Goal: Task Accomplishment & Management: Use online tool/utility

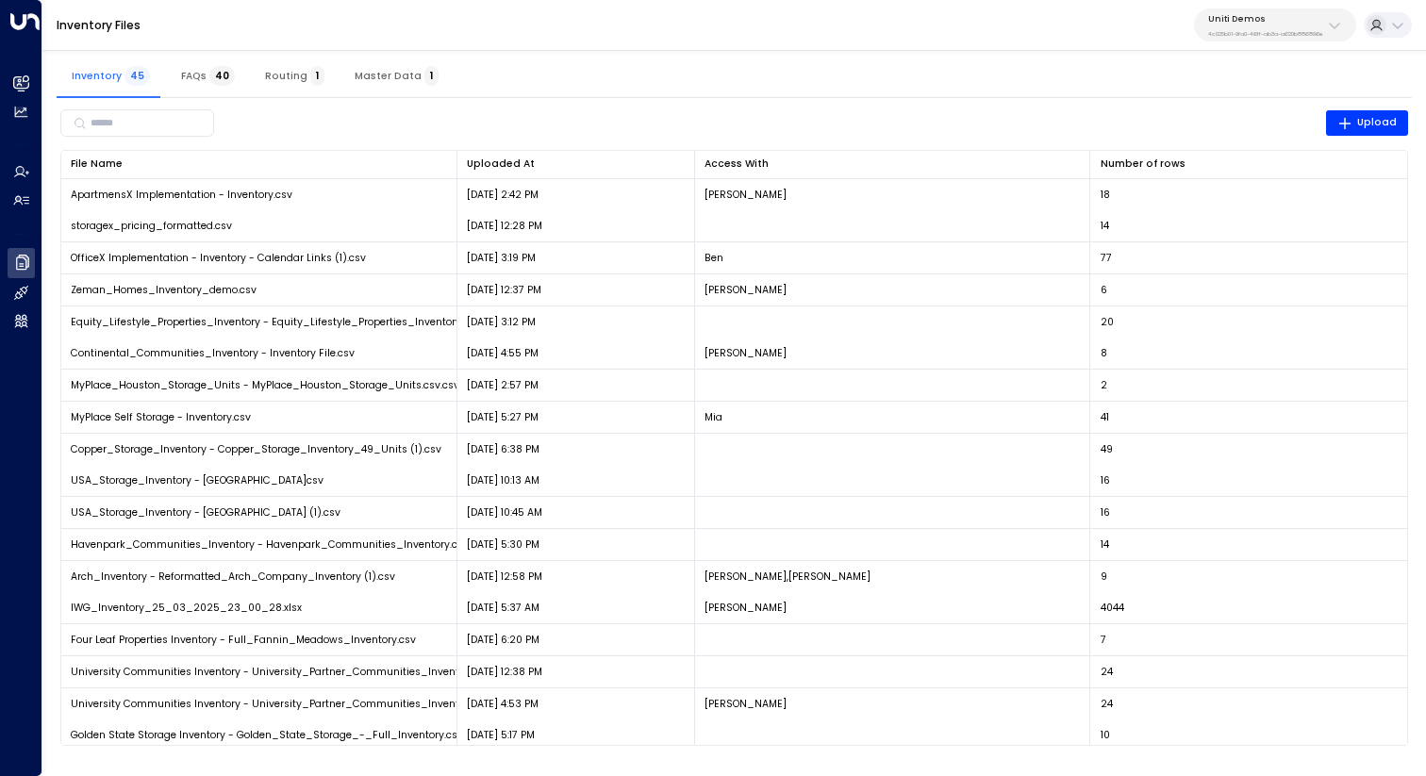
click at [1246, 30] on p "4c025b01-9fa0-46ff-ab3a-a620b886896e" at bounding box center [1265, 34] width 115 height 8
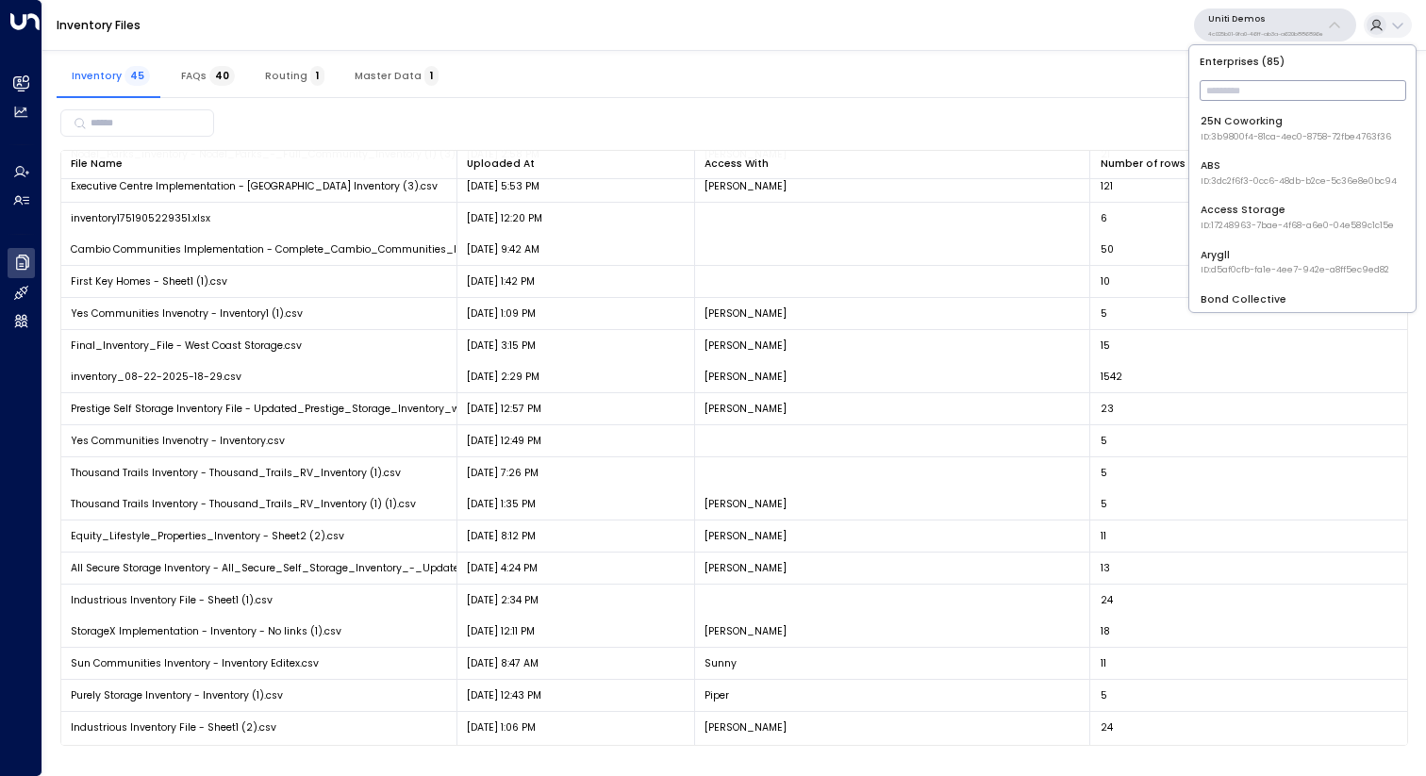
click at [1222, 91] on input "text" at bounding box center [1303, 90] width 207 height 30
type input "**********"
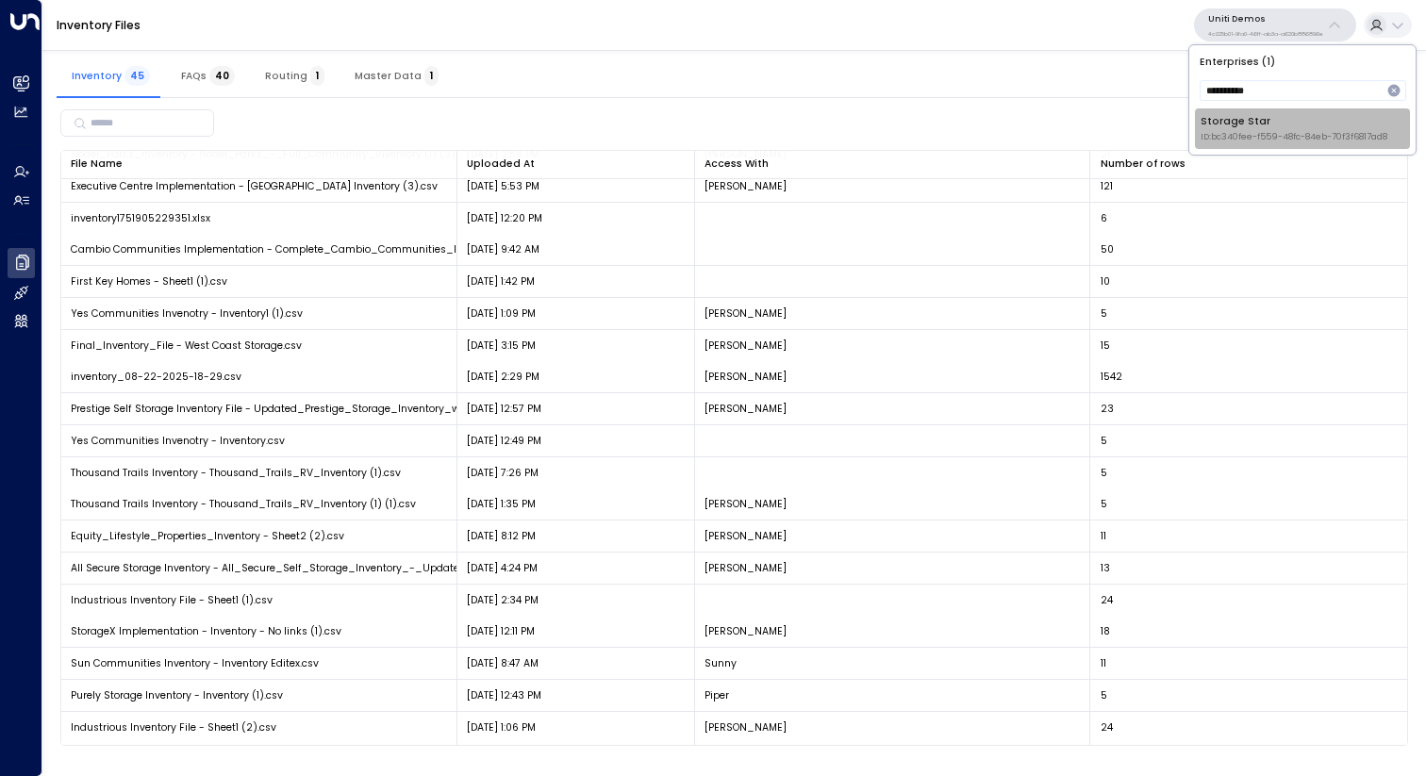
click at [1222, 108] on li "Storage Star ID: bc340fee-f559-48fc-84eb-70f3f6817ad8" at bounding box center [1302, 128] width 215 height 41
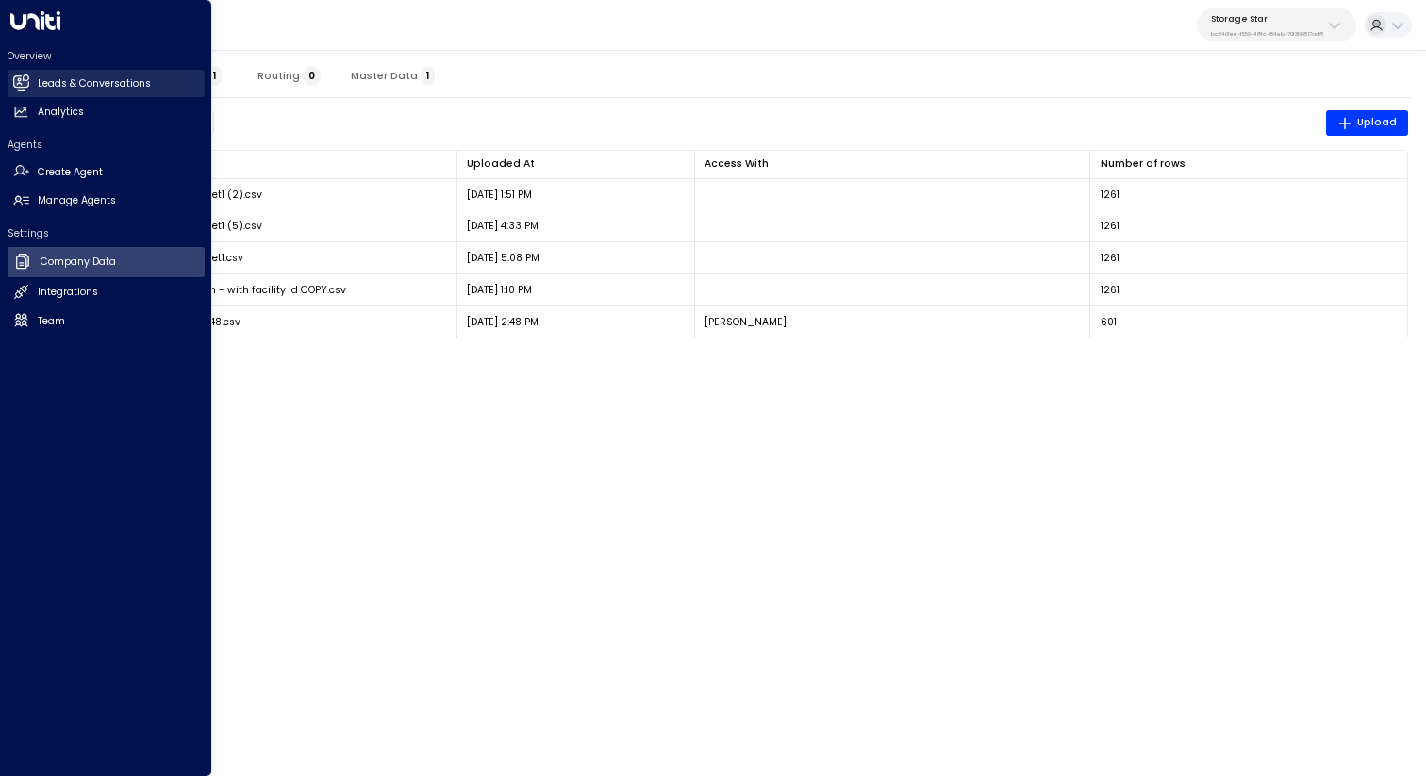
click at [51, 80] on h2 "Leads & Conversations" at bounding box center [94, 83] width 113 height 15
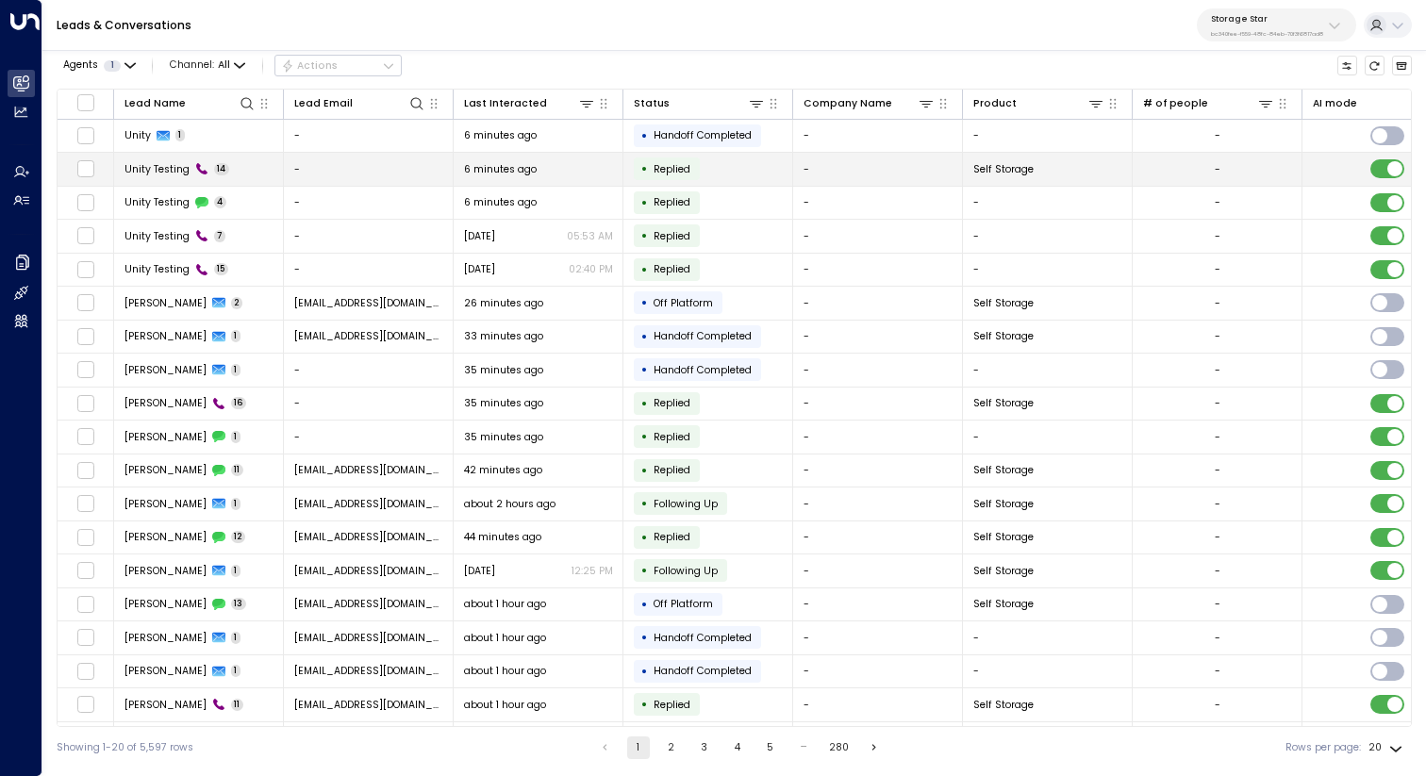
click at [375, 167] on td "-" at bounding box center [369, 169] width 170 height 33
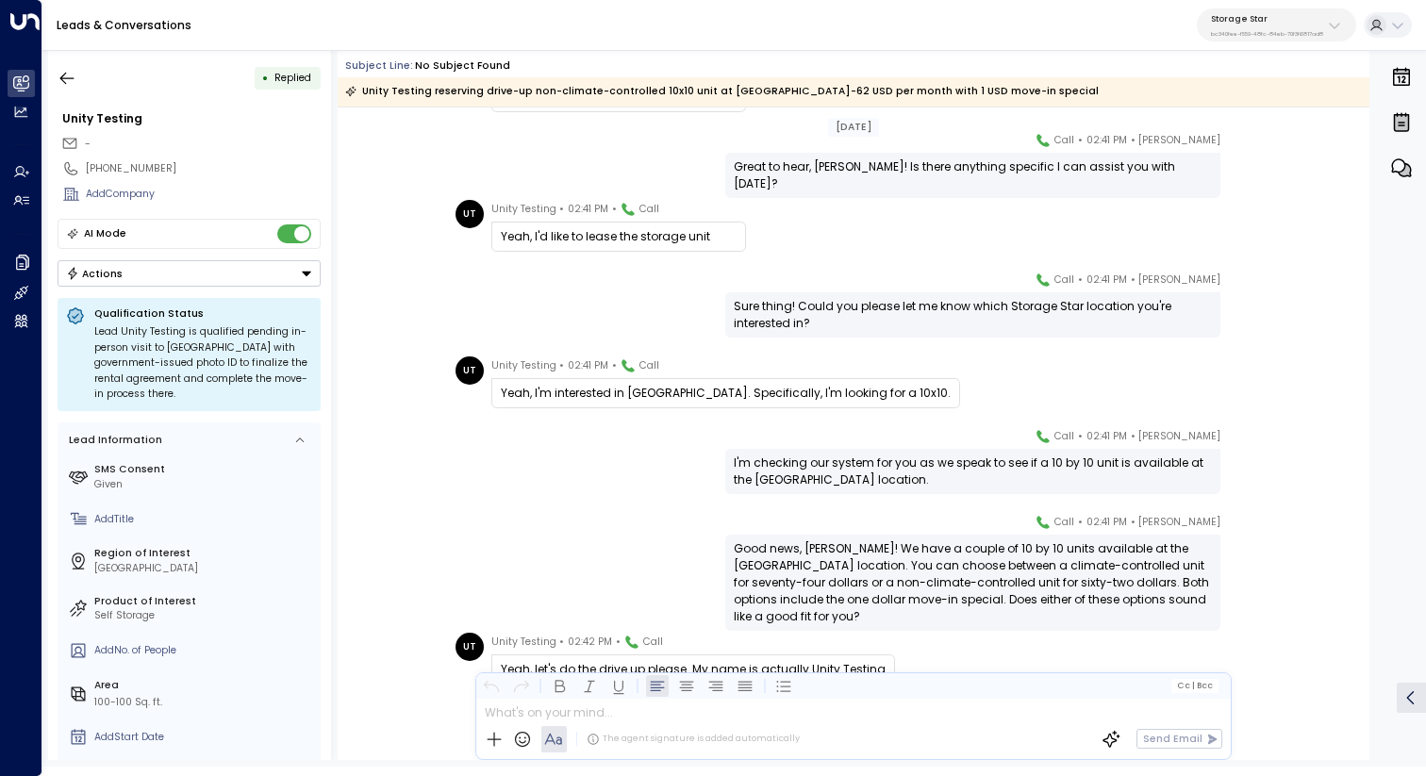
scroll to position [207, 0]
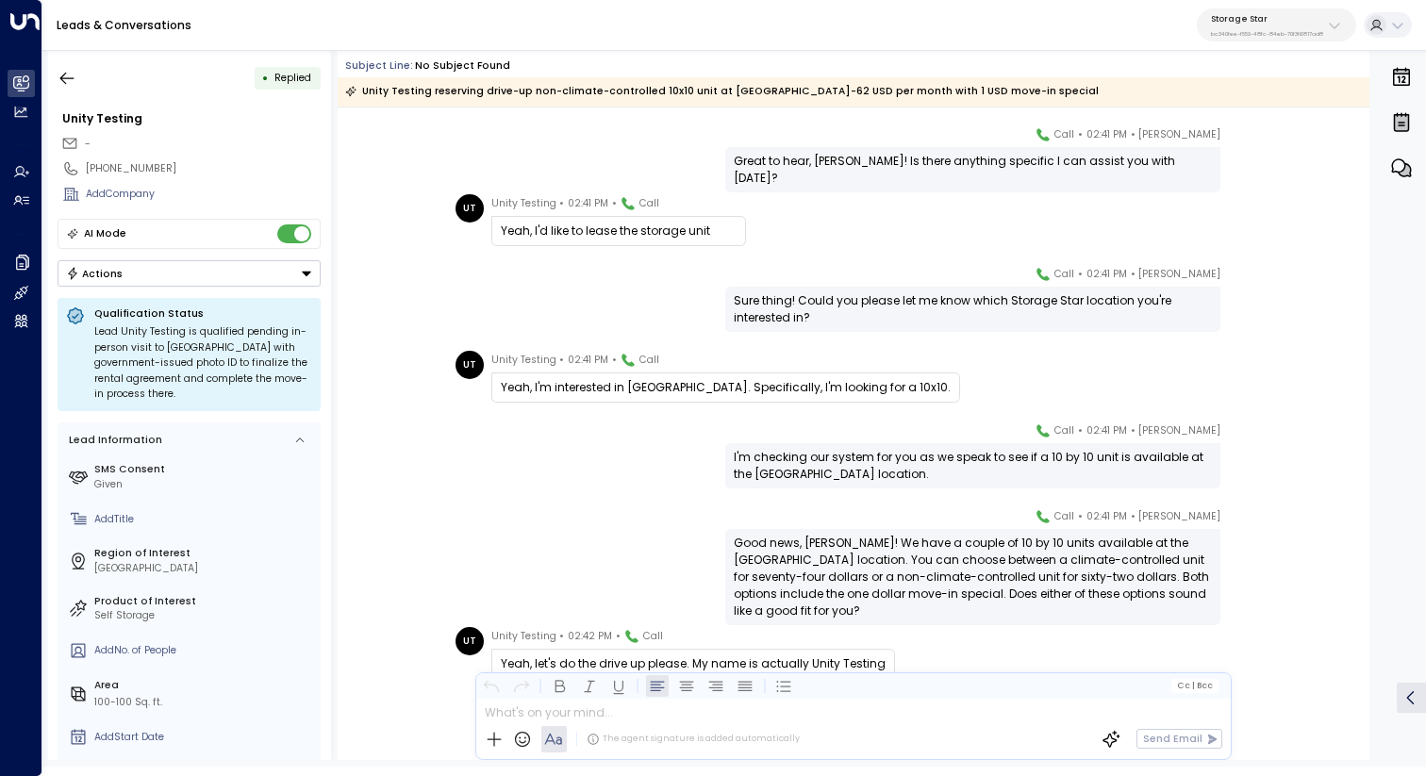
click at [622, 388] on div "Yeah, I'm interested in Grantsville. Specifically, I'm looking for a 10x10." at bounding box center [726, 387] width 450 height 17
click at [679, 389] on div "Yeah, I'm interested in Grantsville. Specifically, I'm looking for a 10x10." at bounding box center [726, 387] width 450 height 17
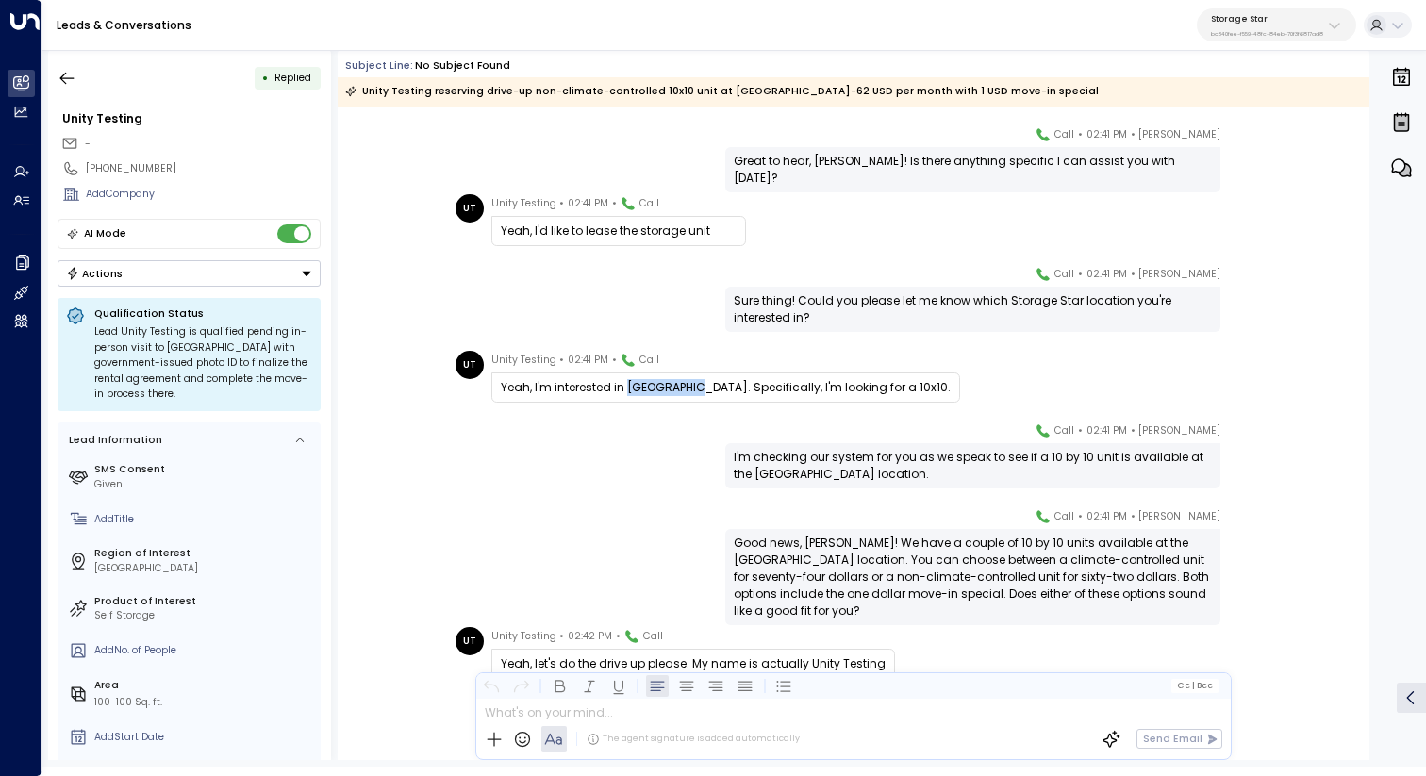
click at [679, 389] on div "Yeah, I'm interested in Grantsville. Specifically, I'm looking for a 10x10." at bounding box center [726, 387] width 450 height 17
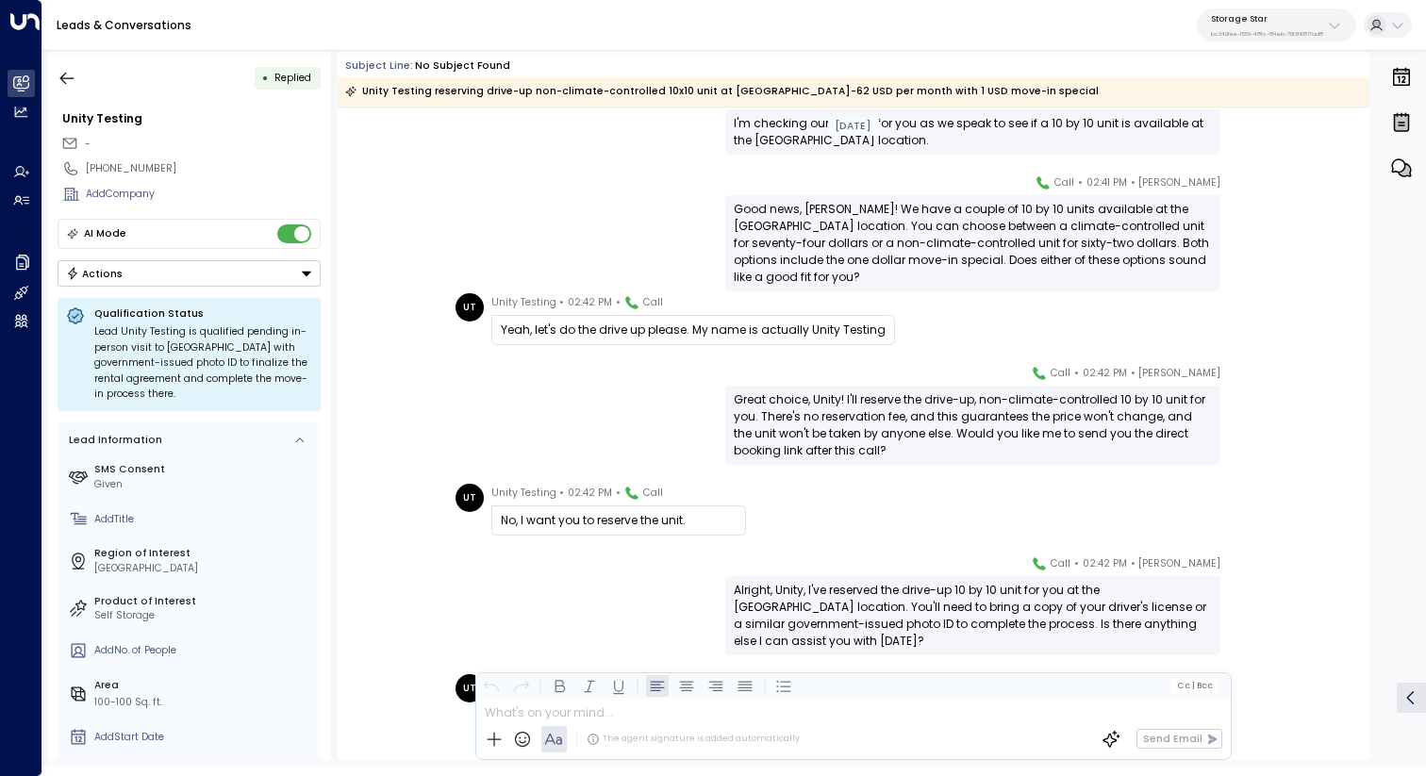
scroll to position [547, 0]
